Goal: Information Seeking & Learning: Understand process/instructions

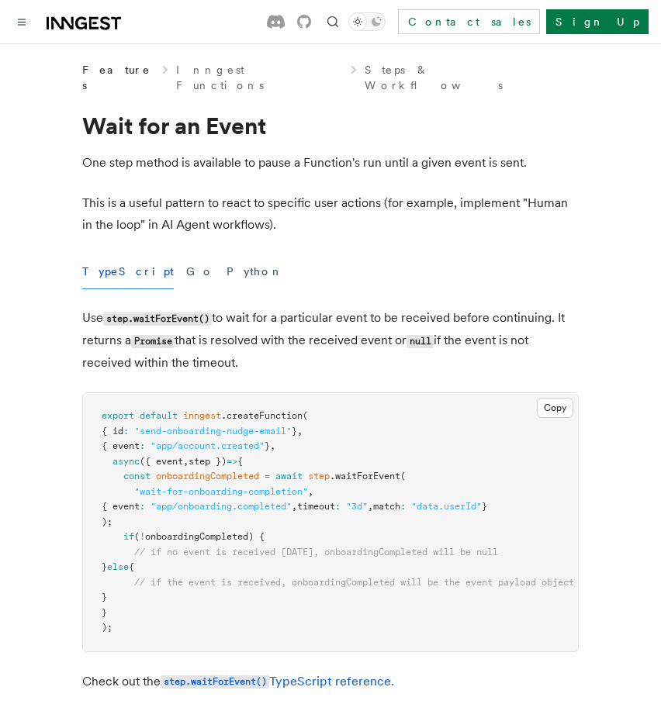
scroll to position [2407, 0]
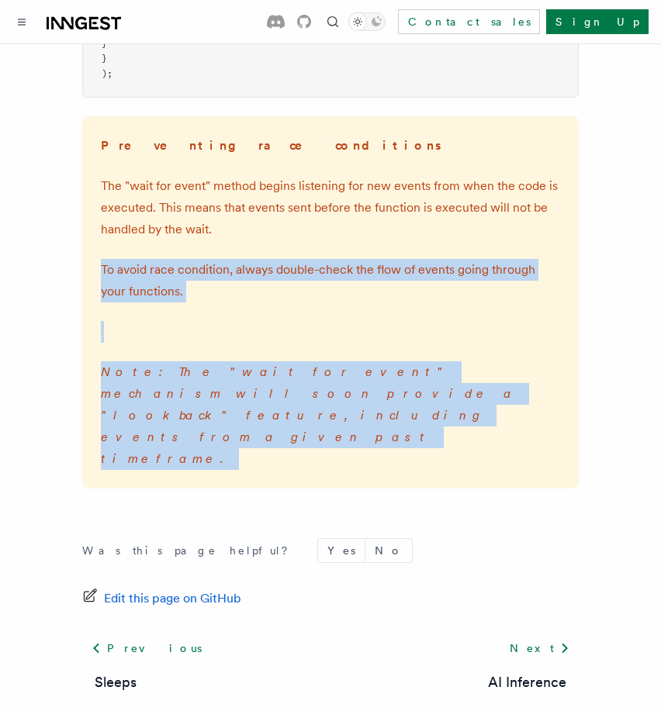
drag, startPoint x: 411, startPoint y: 376, endPoint x: 294, endPoint y: 323, distance: 128.8
click at [294, 323] on div "Preventing race conditions The "wait for event" method begins listening for new…" at bounding box center [330, 302] width 497 height 372
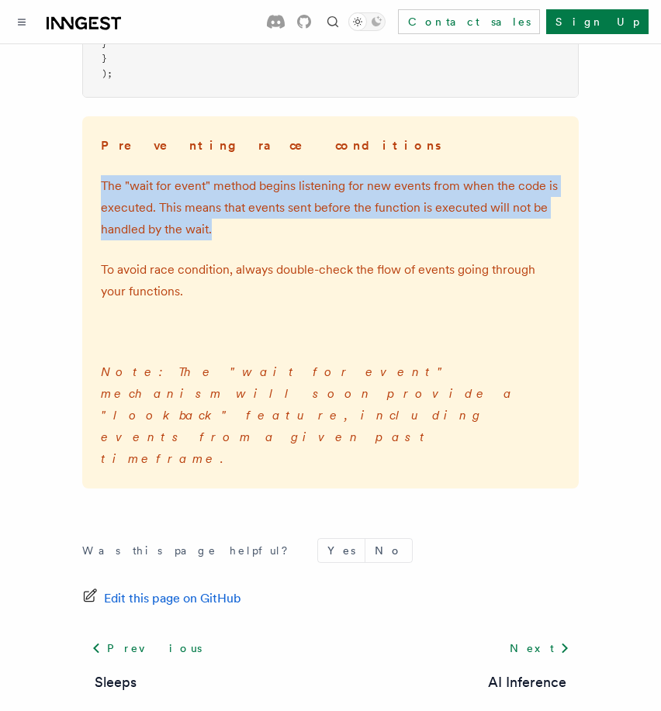
drag, startPoint x: 339, startPoint y: 303, endPoint x: 360, endPoint y: 149, distance: 155.8
click at [360, 149] on div "Preventing race conditions The "wait for event" method begins listening for new…" at bounding box center [330, 302] width 497 height 372
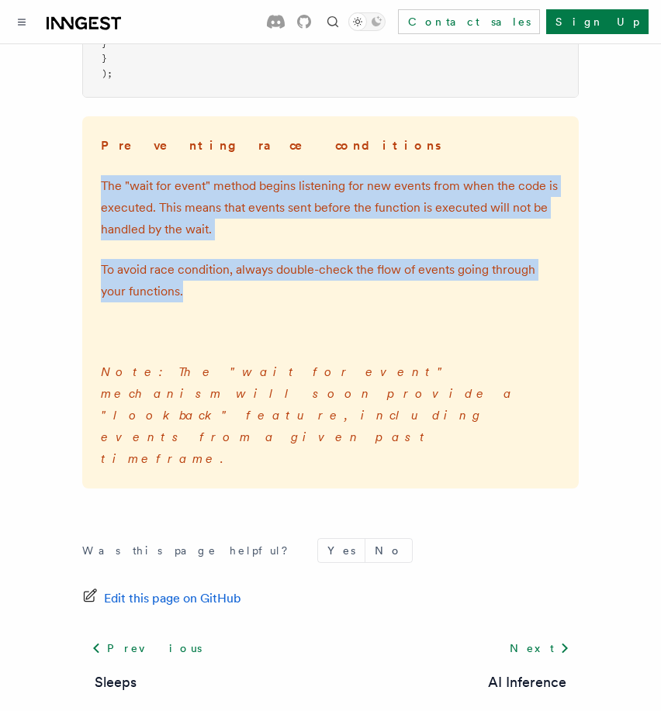
drag, startPoint x: 337, startPoint y: 141, endPoint x: 334, endPoint y: 270, distance: 128.8
click at [334, 270] on div "Preventing race conditions The "wait for event" method begins listening for new…" at bounding box center [330, 302] width 497 height 372
click at [334, 270] on p "To avoid race condition, always double-check the flow of events going through y…" at bounding box center [330, 280] width 459 height 43
drag, startPoint x: 334, startPoint y: 270, endPoint x: 346, endPoint y: 124, distance: 146.3
click at [346, 124] on div "Preventing race conditions The "wait for event" method begins listening for new…" at bounding box center [330, 302] width 497 height 372
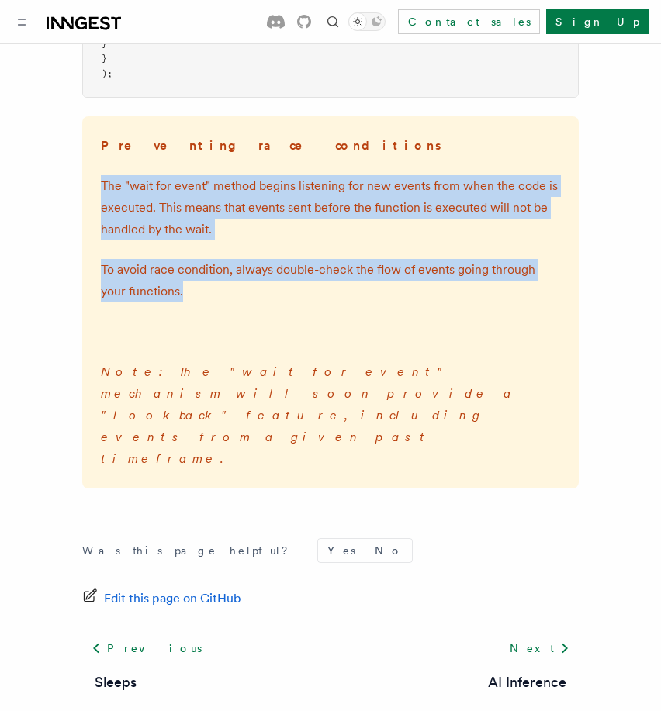
click at [346, 135] on p "Preventing race conditions" at bounding box center [330, 146] width 459 height 22
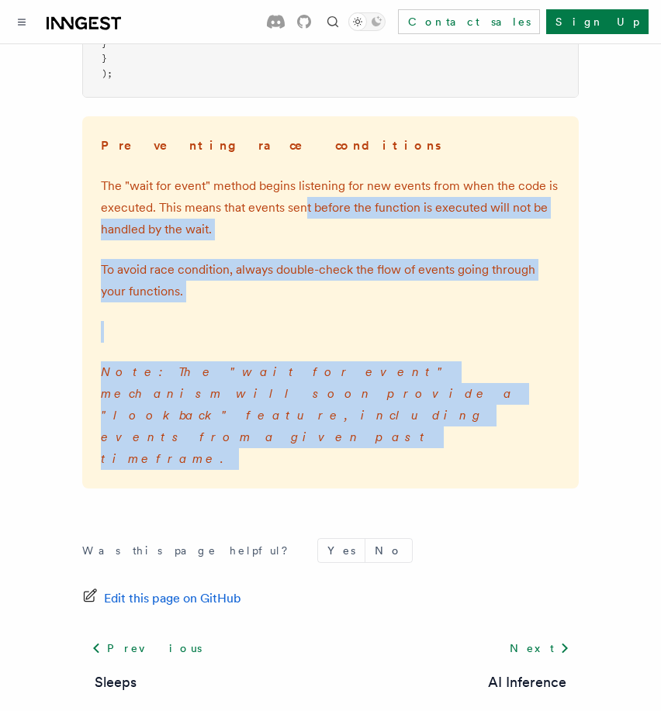
drag, startPoint x: 305, startPoint y: 183, endPoint x: 336, endPoint y: 406, distance: 224.8
click at [336, 406] on div "Preventing race conditions The "wait for event" method begins listening for new…" at bounding box center [330, 302] width 497 height 372
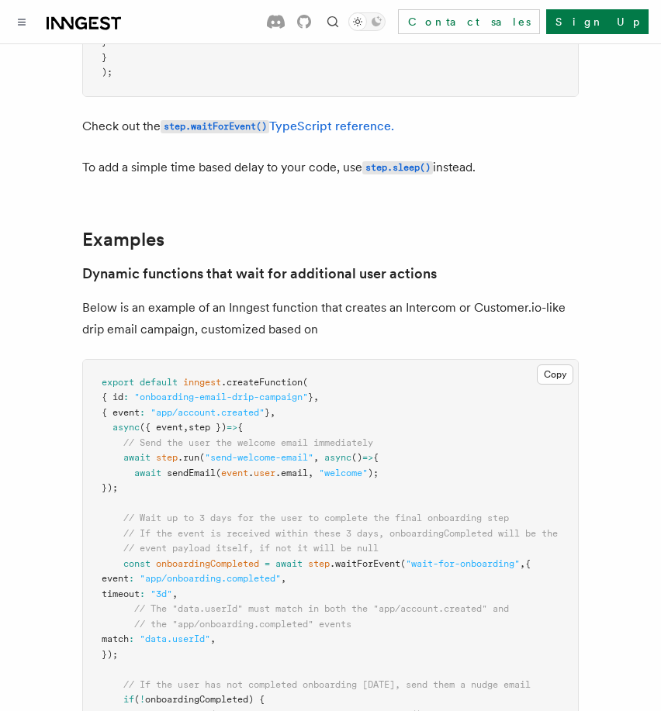
scroll to position [0, 0]
